Goal: Entertainment & Leisure: Consume media (video, audio)

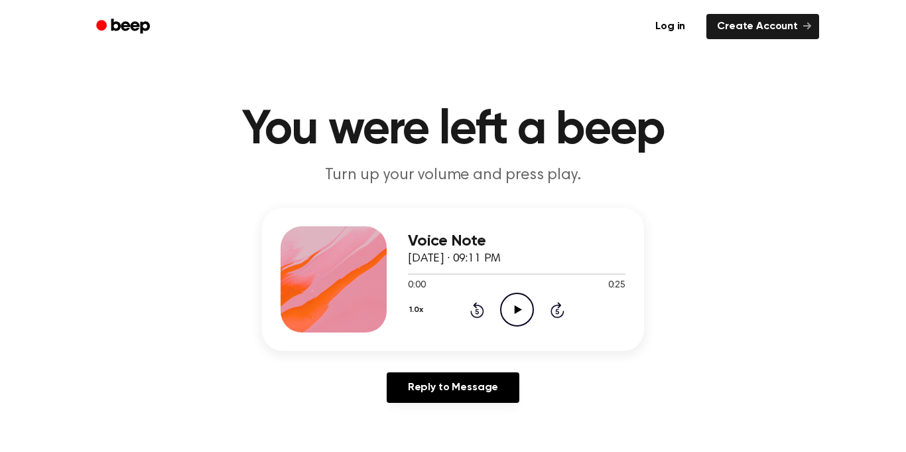
click at [539, 320] on div "1.0x Rewind 5 seconds Play Audio Skip 5 seconds" at bounding box center [517, 310] width 218 height 34
click at [528, 312] on icon "Play Audio" at bounding box center [517, 310] width 34 height 34
click at [511, 312] on icon "Play Audio" at bounding box center [517, 310] width 34 height 34
click at [409, 275] on div at bounding box center [517, 273] width 218 height 11
click at [518, 310] on icon at bounding box center [517, 309] width 7 height 9
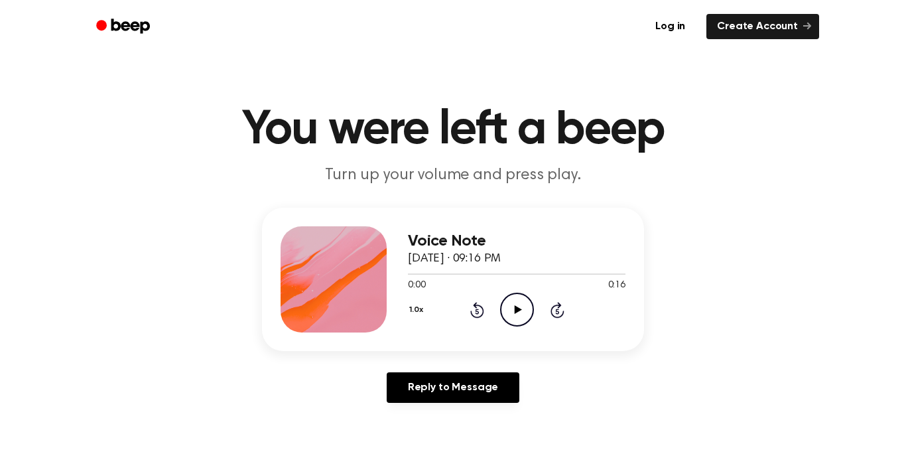
click at [515, 312] on icon at bounding box center [517, 309] width 7 height 9
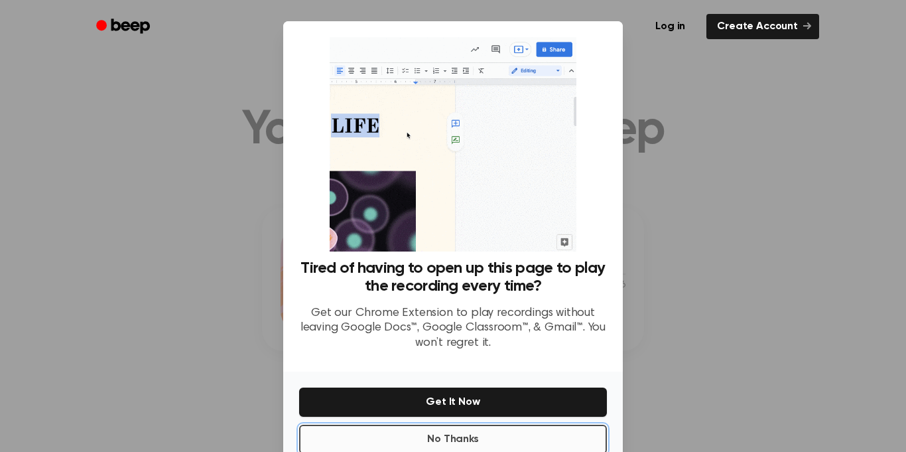
click at [428, 441] on button "No Thanks" at bounding box center [453, 439] width 308 height 29
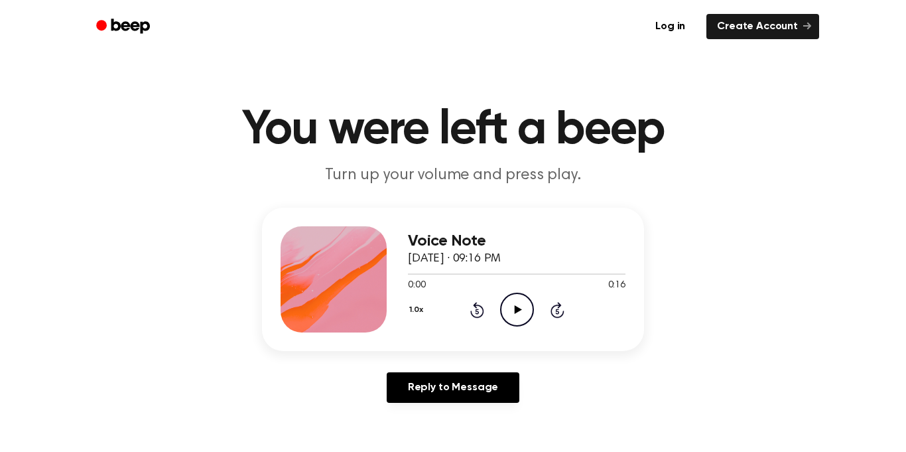
click at [525, 308] on icon "Play Audio" at bounding box center [517, 310] width 34 height 34
click at [525, 302] on icon "Play Audio" at bounding box center [517, 310] width 34 height 34
click at [509, 306] on icon "Play Audio" at bounding box center [517, 310] width 34 height 34
